Goal: Transaction & Acquisition: Subscribe to service/newsletter

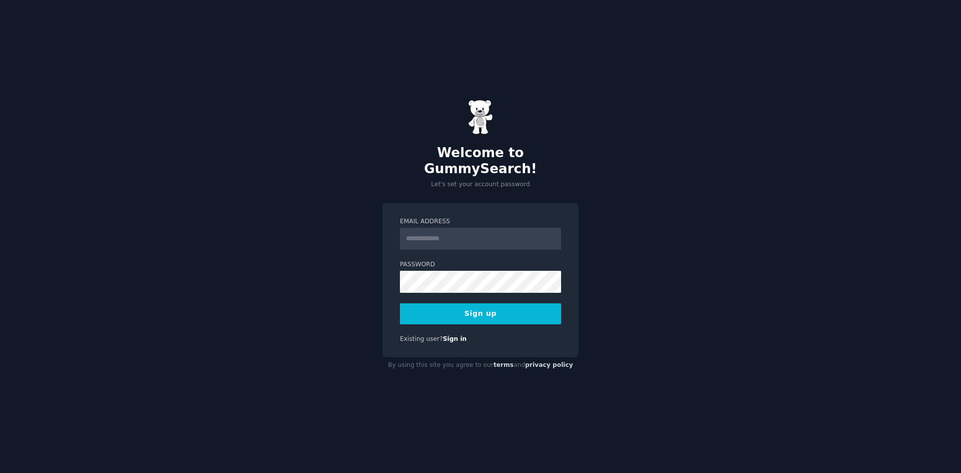
click at [453, 231] on input "Email Address" at bounding box center [480, 239] width 161 height 22
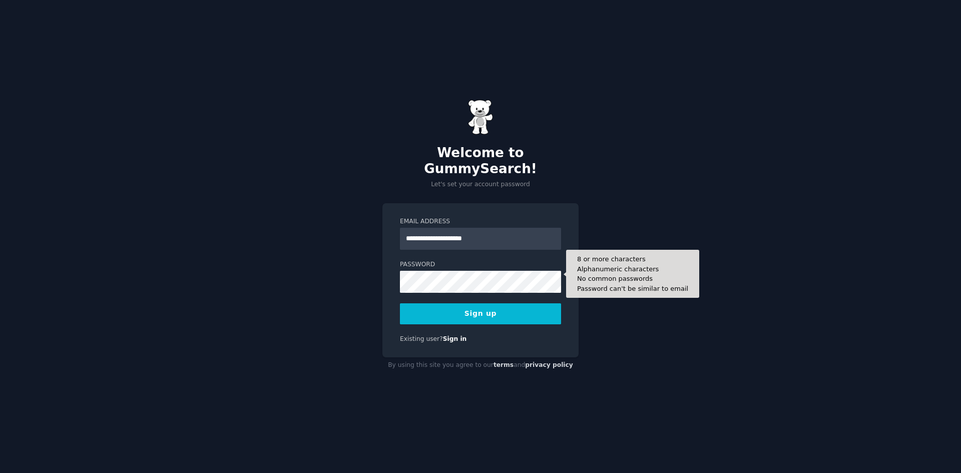
type input "**********"
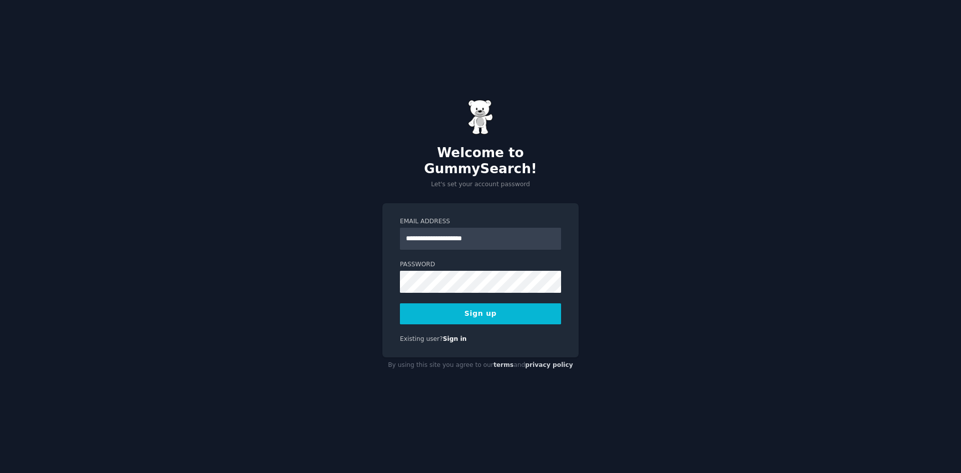
click at [488, 307] on button "Sign up" at bounding box center [480, 313] width 161 height 21
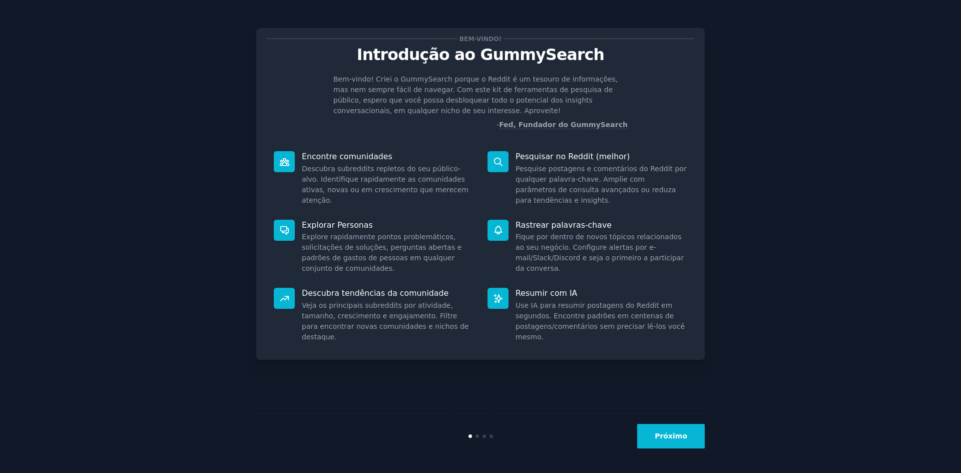
click at [681, 439] on font "Próximo" at bounding box center [671, 436] width 33 height 8
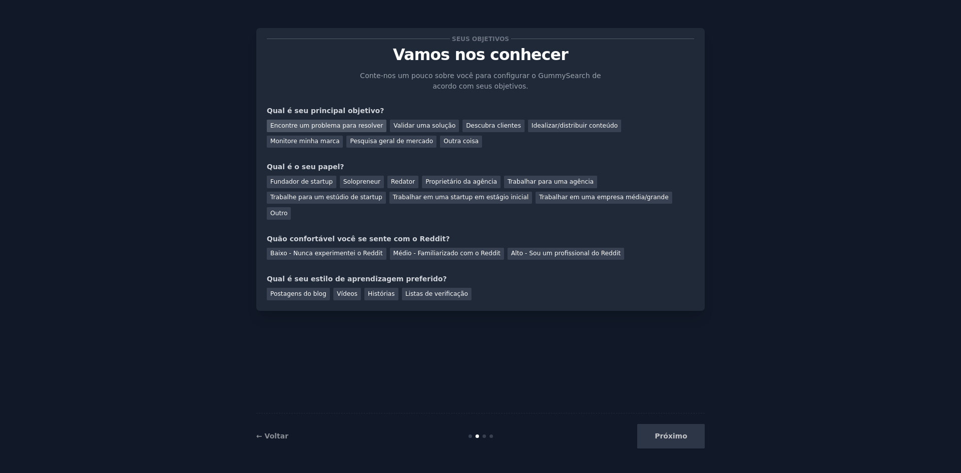
click at [309, 123] on font "Encontre um problema para resolver" at bounding box center [326, 125] width 113 height 7
click at [346, 145] on div "Pesquisa geral de mercado" at bounding box center [391, 142] width 90 height 13
click at [324, 128] on font "Encontre um problema para resolver" at bounding box center [326, 125] width 113 height 7
click at [359, 180] on font "Solopreneur" at bounding box center [361, 181] width 37 height 7
click at [424, 250] on font "Médio - Familiarizado com o Reddit" at bounding box center [446, 253] width 107 height 7
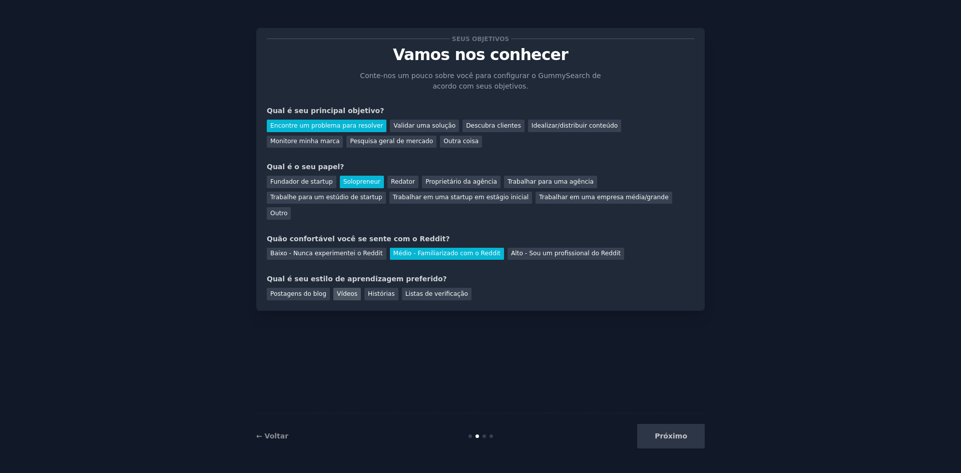
click at [339, 290] on font "Vídeos" at bounding box center [347, 293] width 21 height 7
click at [689, 435] on button "Próximo" at bounding box center [671, 436] width 68 height 25
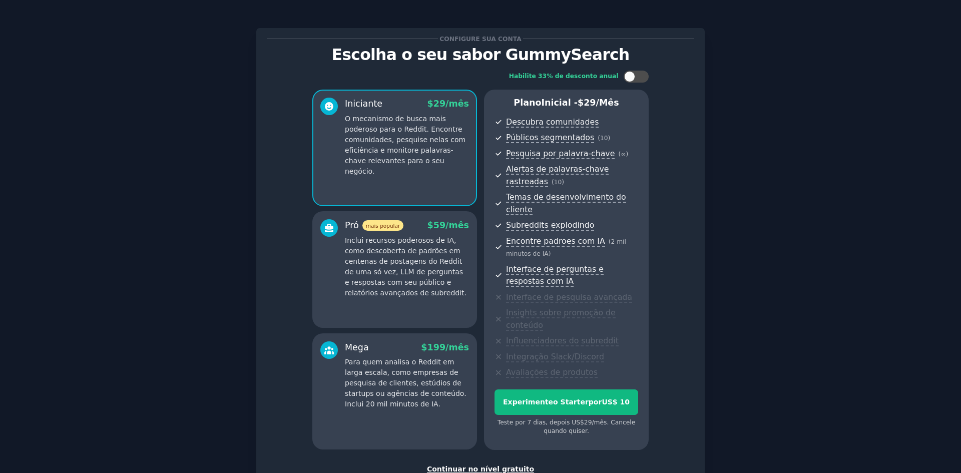
scroll to position [60, 0]
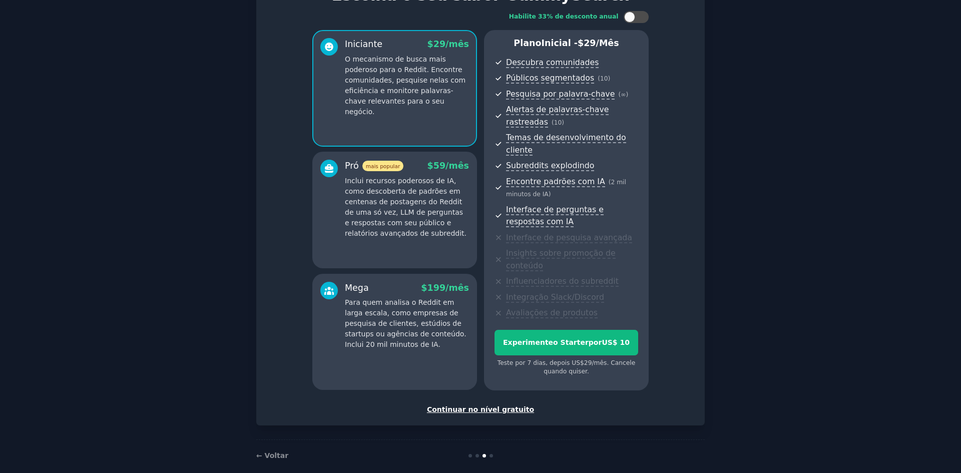
click at [490, 405] on font "Continuar no nível gratuito" at bounding box center [480, 409] width 107 height 8
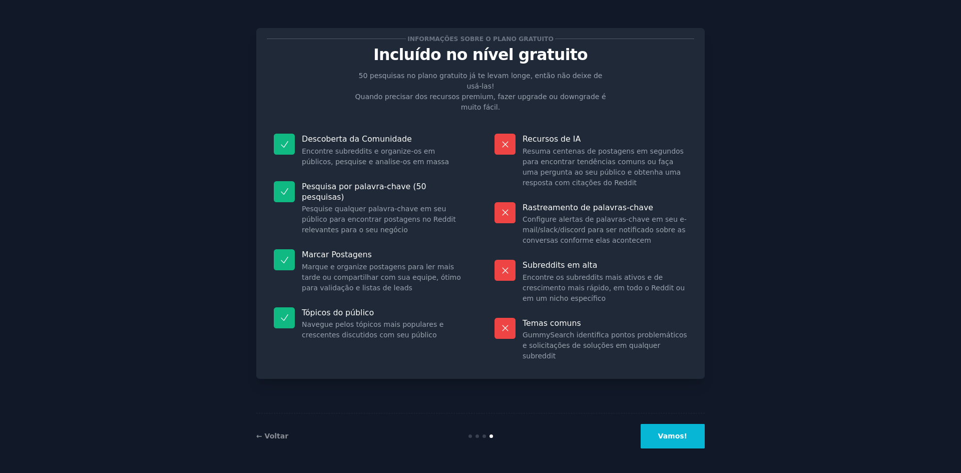
click at [681, 441] on button "Vamos!" at bounding box center [673, 436] width 64 height 25
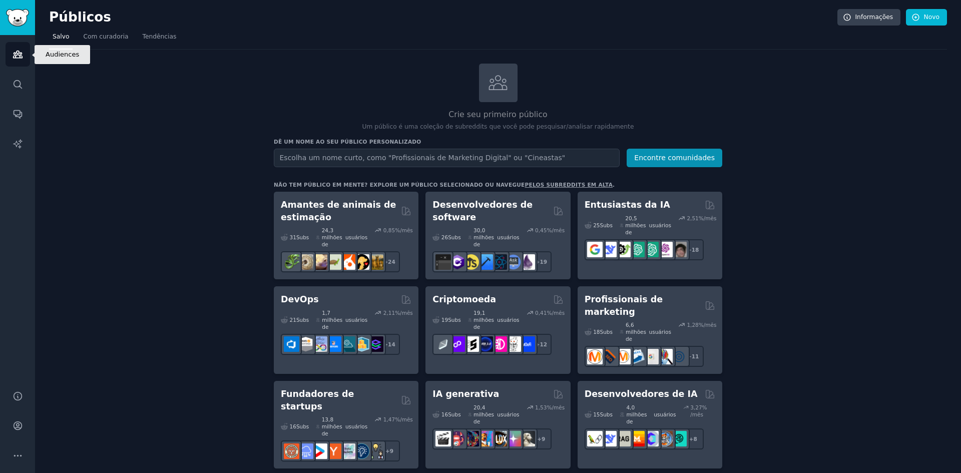
click at [21, 57] on icon "Barra lateral" at bounding box center [18, 54] width 11 height 11
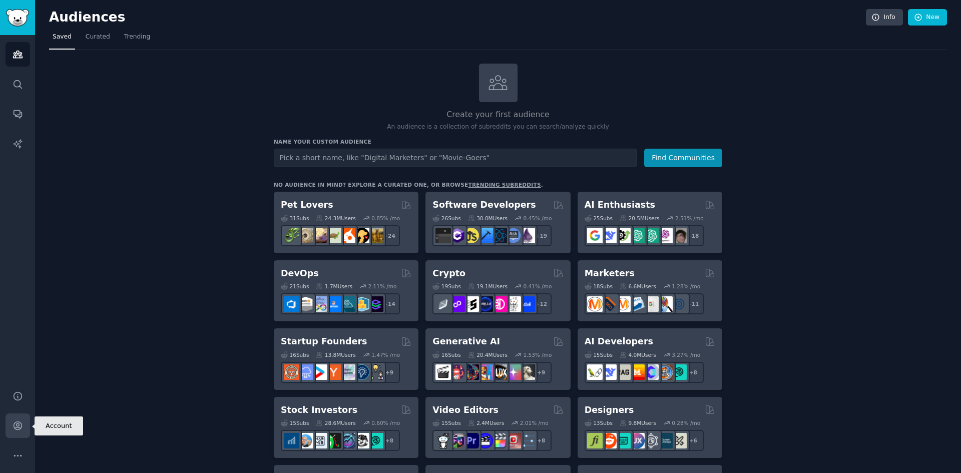
click at [14, 432] on link "Account" at bounding box center [18, 425] width 25 height 25
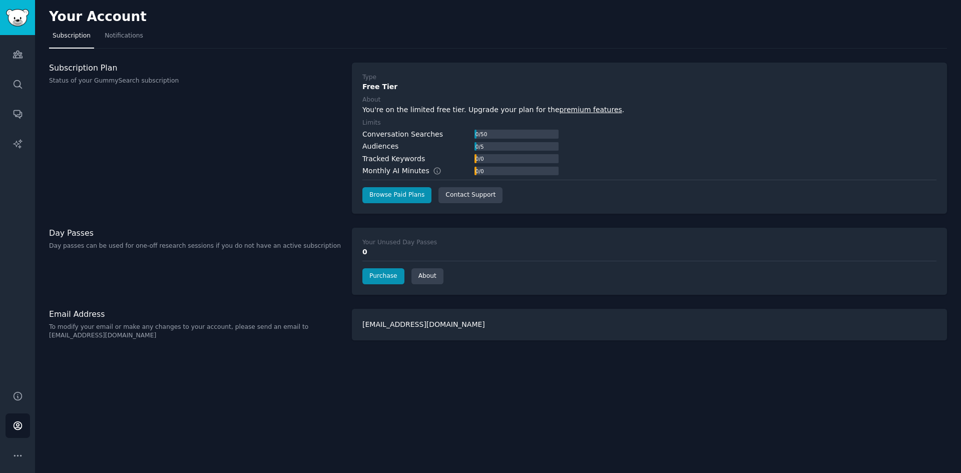
click at [193, 190] on div "Subscription Plan Status of your GummySearch subscription" at bounding box center [195, 138] width 292 height 151
click at [572, 113] on link "premium features" at bounding box center [591, 110] width 63 height 8
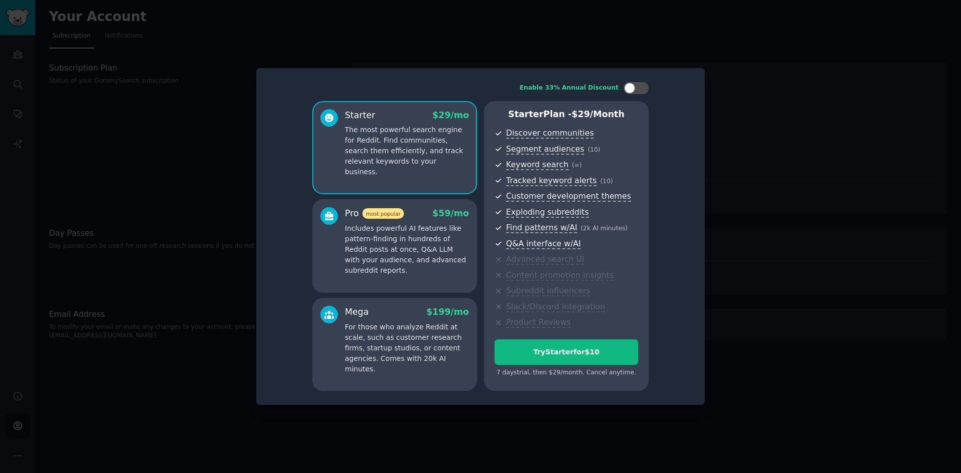
click at [712, 52] on div at bounding box center [480, 236] width 961 height 473
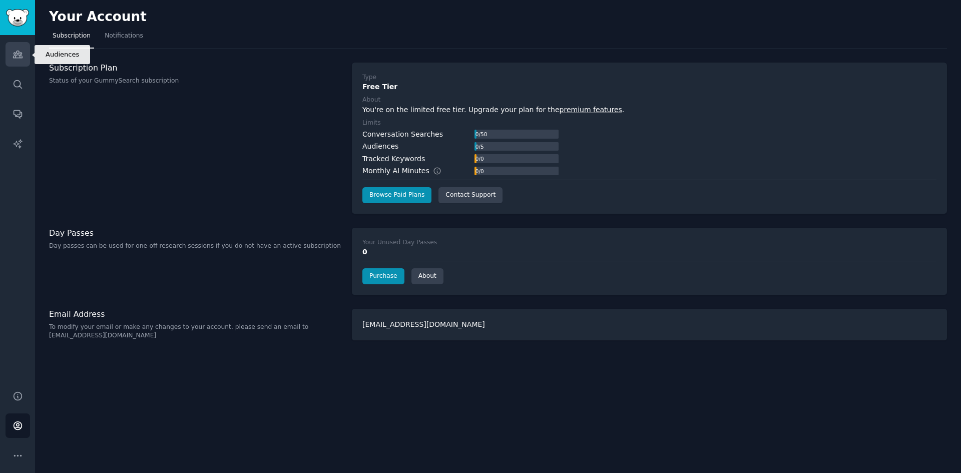
click at [21, 53] on icon "Sidebar" at bounding box center [18, 54] width 11 height 11
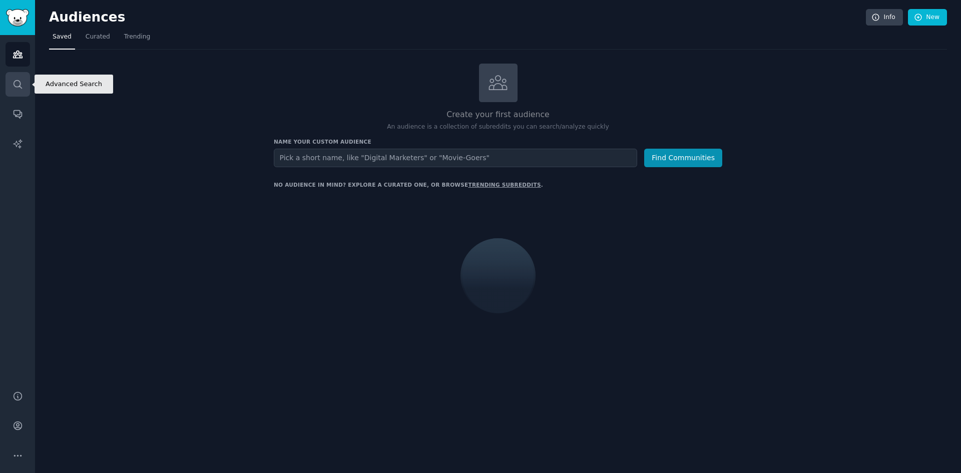
click at [20, 87] on icon "Sidebar" at bounding box center [18, 84] width 8 height 8
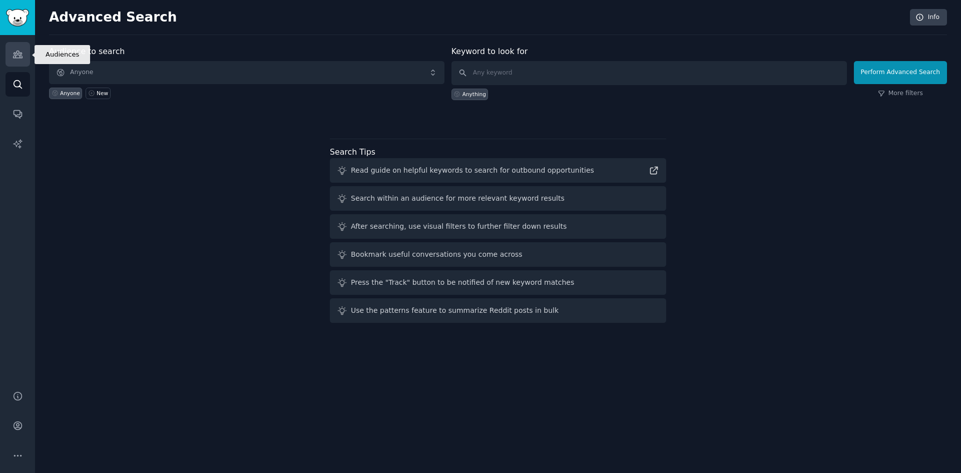
click at [17, 58] on icon "Sidebar" at bounding box center [17, 54] width 9 height 7
